Goal: Transaction & Acquisition: Book appointment/travel/reservation

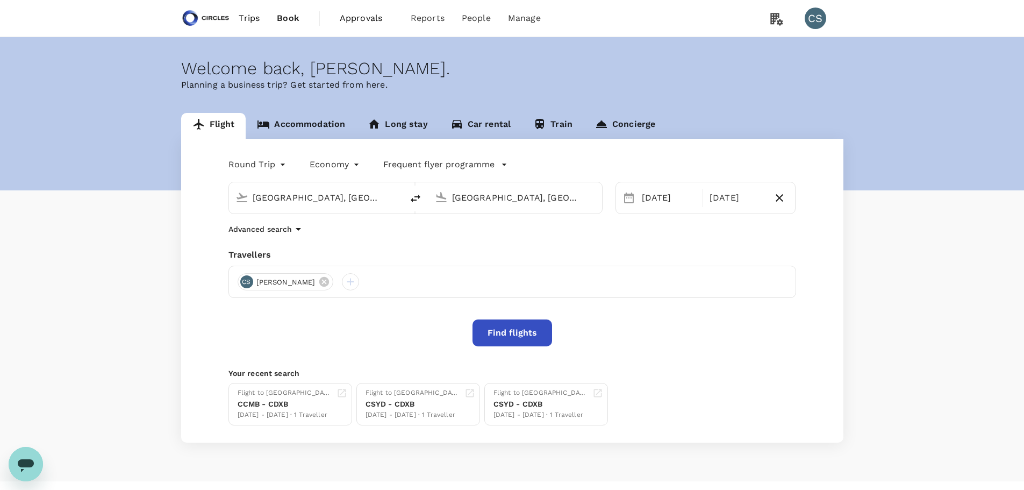
drag, startPoint x: 387, startPoint y: 191, endPoint x: 201, endPoint y: 197, distance: 186.1
click at [190, 189] on div "Round Trip roundtrip Economy economy Frequent flyer programme [GEOGRAPHIC_DATA]…" at bounding box center [512, 291] width 662 height 304
click at [365, 198] on input "[GEOGRAPHIC_DATA], [GEOGRAPHIC_DATA] (any)" at bounding box center [316, 197] width 127 height 17
click at [285, 217] on p "[GEOGRAPHIC_DATA], [GEOGRAPHIC_DATA]" at bounding box center [332, 219] width 215 height 11
type input "[GEOGRAPHIC_DATA], [GEOGRAPHIC_DATA] (any)"
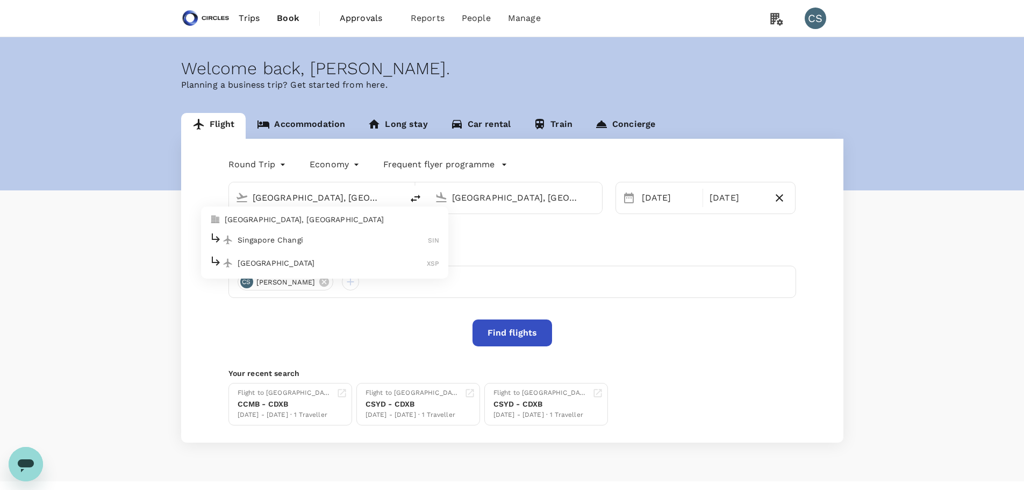
scroll to position [0, 19]
click at [532, 196] on input "[GEOGRAPHIC_DATA], [GEOGRAPHIC_DATA] (any)" at bounding box center [515, 197] width 127 height 17
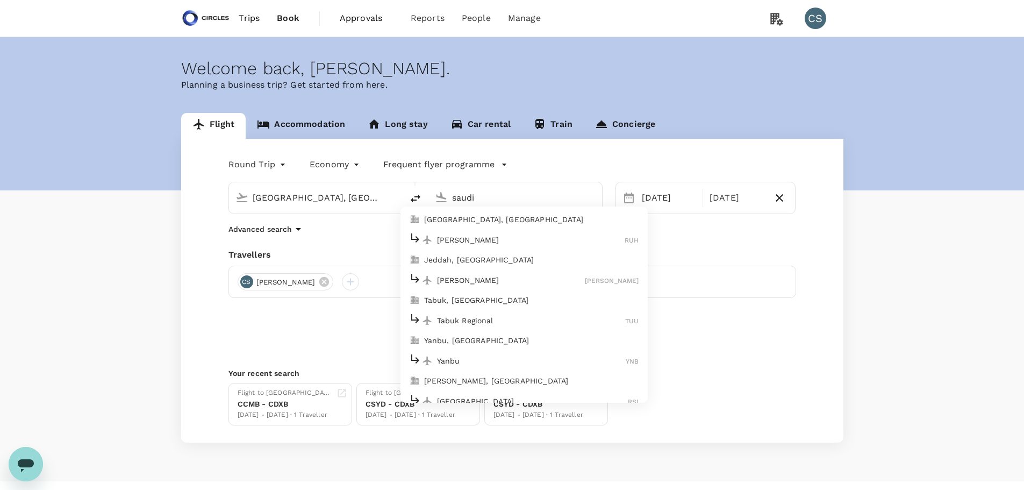
click at [492, 216] on p "[GEOGRAPHIC_DATA], [GEOGRAPHIC_DATA]" at bounding box center [531, 219] width 215 height 11
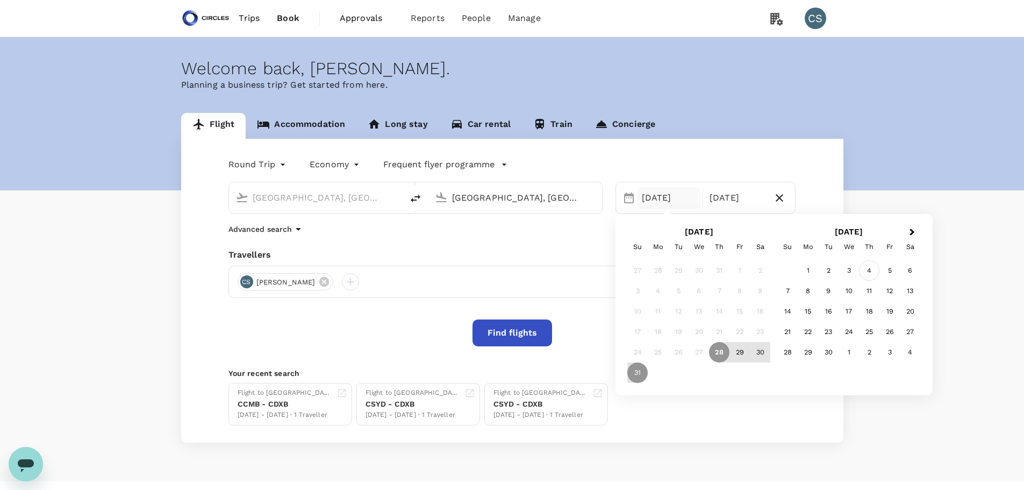
type input "[GEOGRAPHIC_DATA], [GEOGRAPHIC_DATA] (any)"
click at [874, 269] on div "4" at bounding box center [869, 270] width 20 height 20
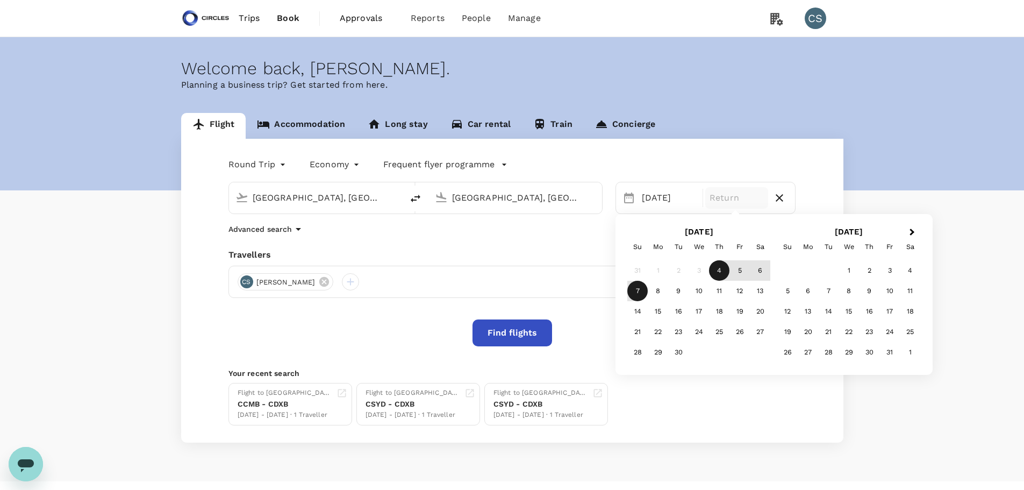
click at [639, 288] on div "7" at bounding box center [637, 291] width 20 height 20
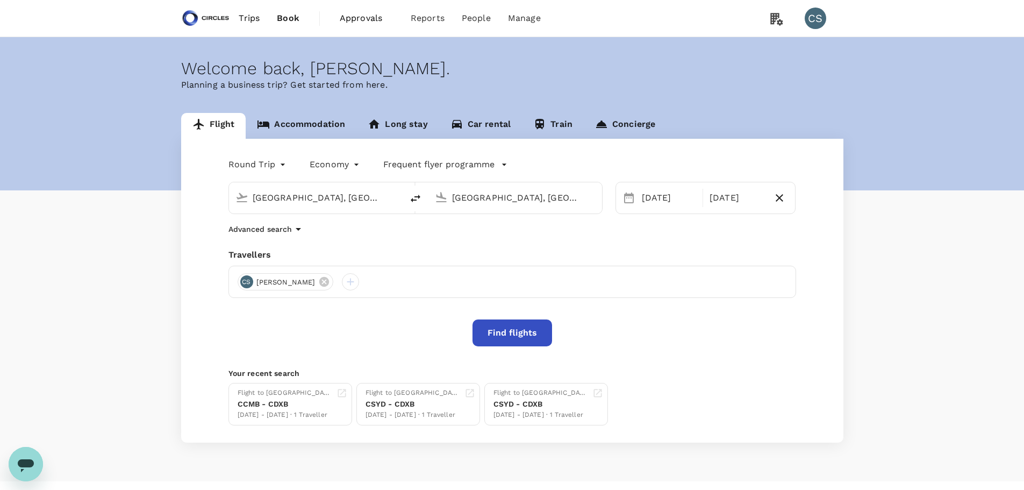
click at [518, 333] on button "Find flights" at bounding box center [513, 332] width 80 height 27
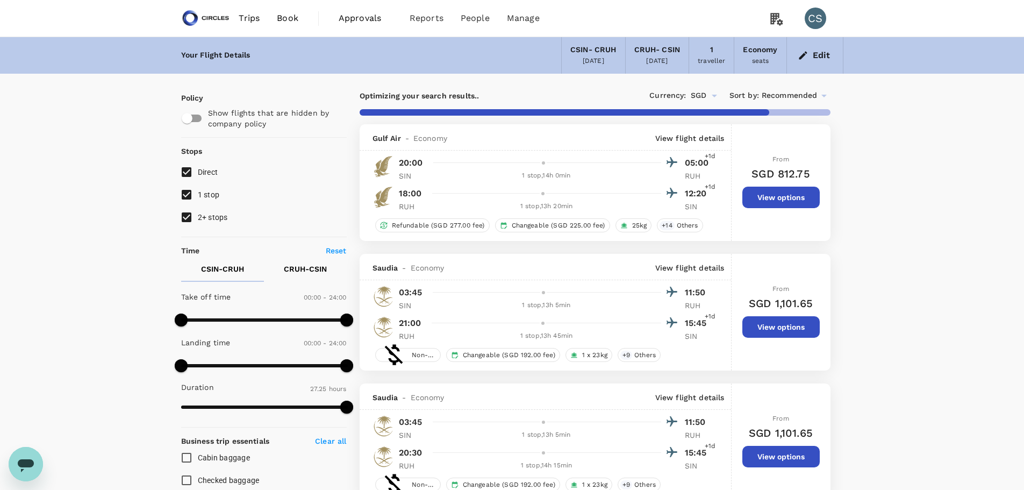
type input "1645"
click at [191, 219] on input "2+ stops" at bounding box center [186, 217] width 23 height 23
checkbox input "false"
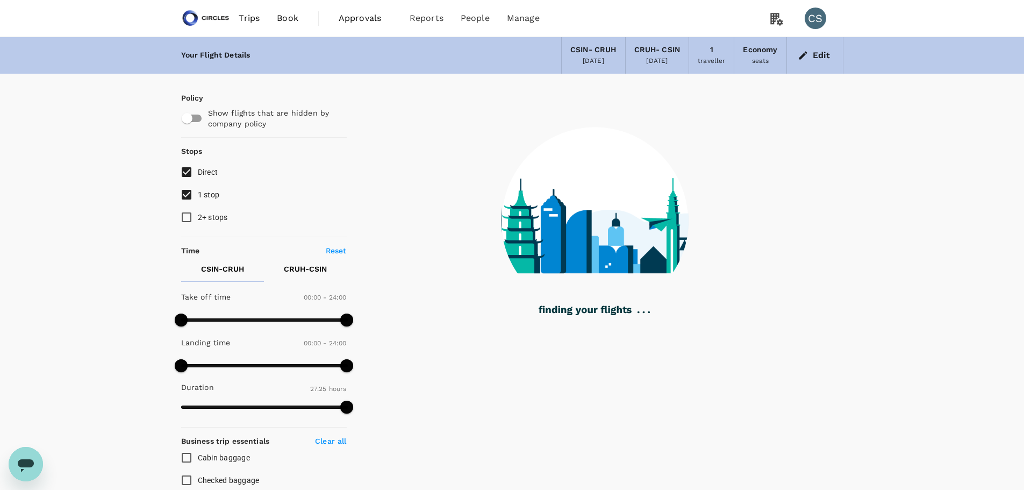
type input "2125"
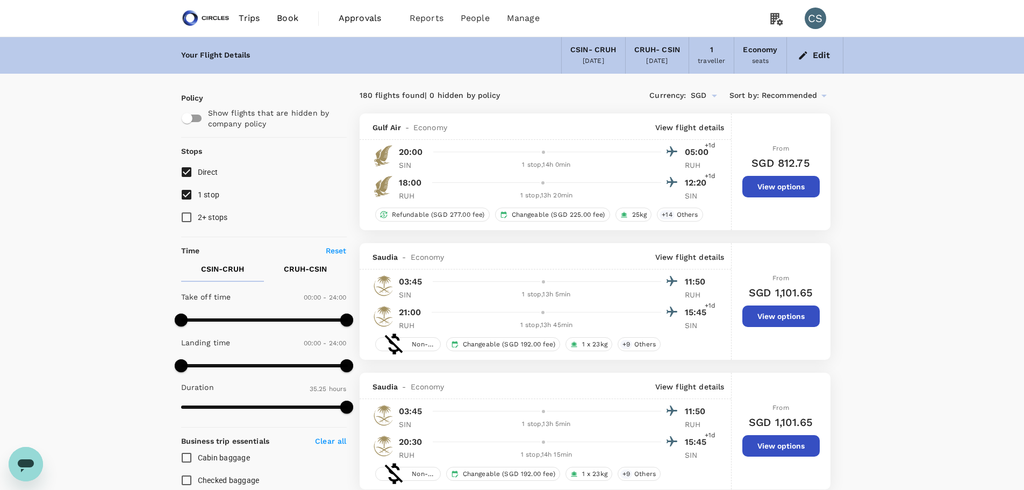
drag, startPoint x: 225, startPoint y: 15, endPoint x: 211, endPoint y: 1, distance: 19.8
click at [225, 15] on img at bounding box center [205, 18] width 49 height 24
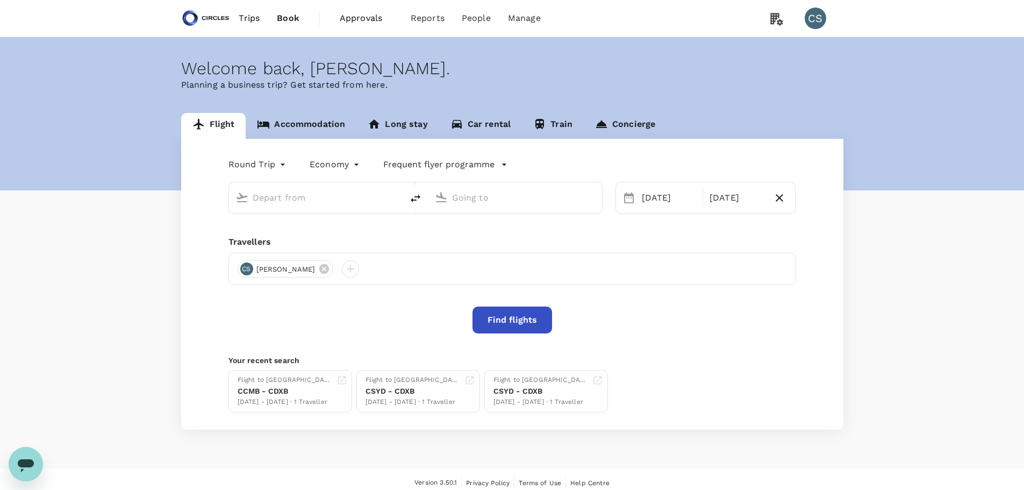
type input "[GEOGRAPHIC_DATA], [GEOGRAPHIC_DATA] (any)"
